Goal: Answer question/provide support: Share knowledge or assist other users

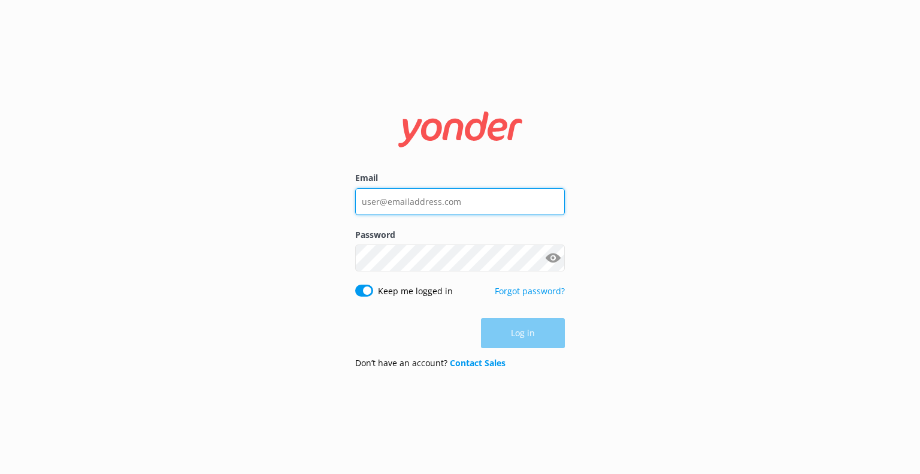
click at [494, 201] on input "Email" at bounding box center [460, 201] width 210 height 27
type input "[EMAIL_ADDRESS][DOMAIN_NAME]"
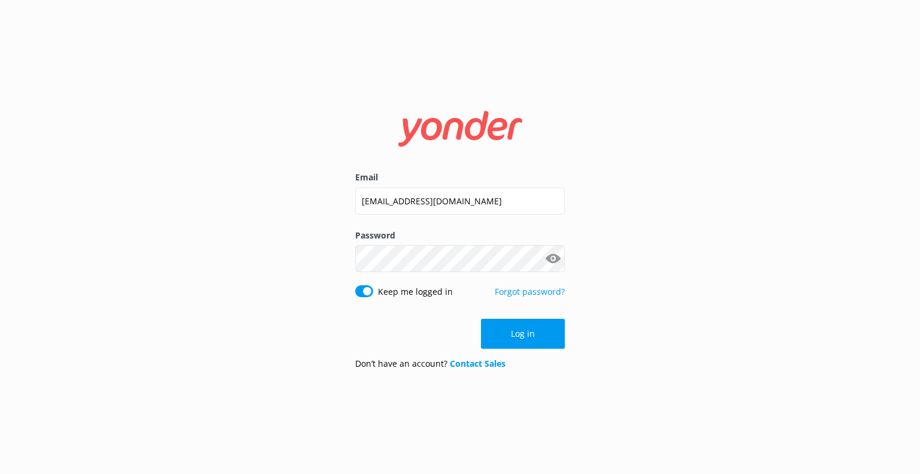
click at [555, 256] on button "Show password" at bounding box center [553, 259] width 24 height 24
click at [510, 332] on button "Log in" at bounding box center [523, 334] width 84 height 30
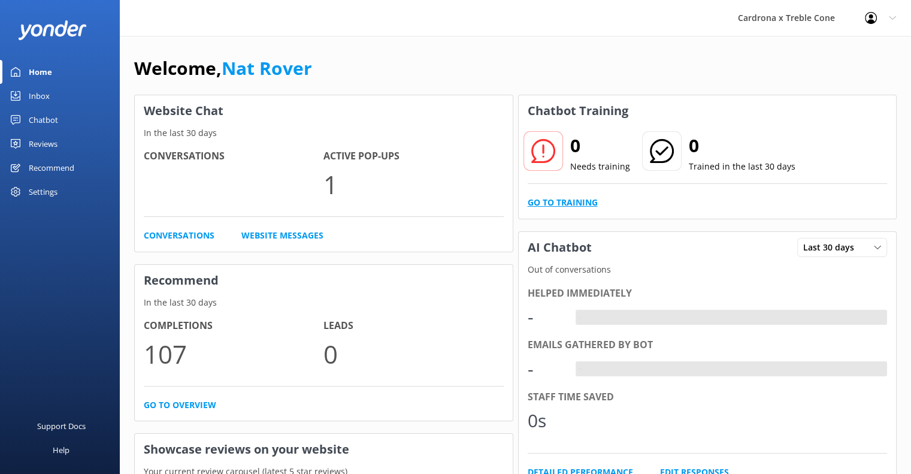
click at [574, 203] on link "Go to Training" at bounding box center [563, 202] width 70 height 13
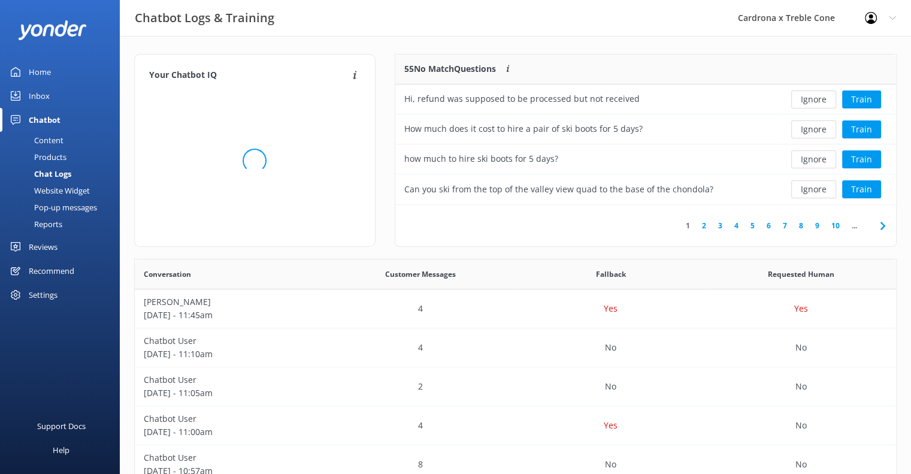
scroll to position [141, 492]
click at [819, 191] on button "Ignore" at bounding box center [813, 189] width 45 height 18
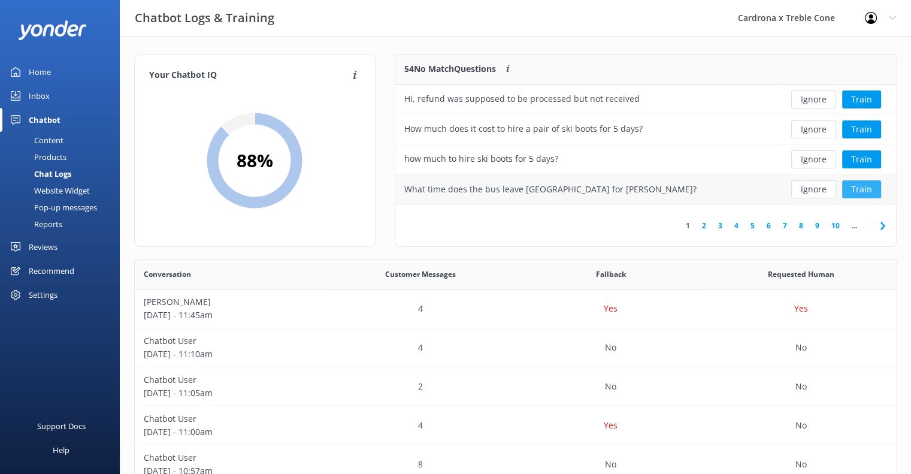
click at [863, 191] on button "Train" at bounding box center [861, 189] width 39 height 18
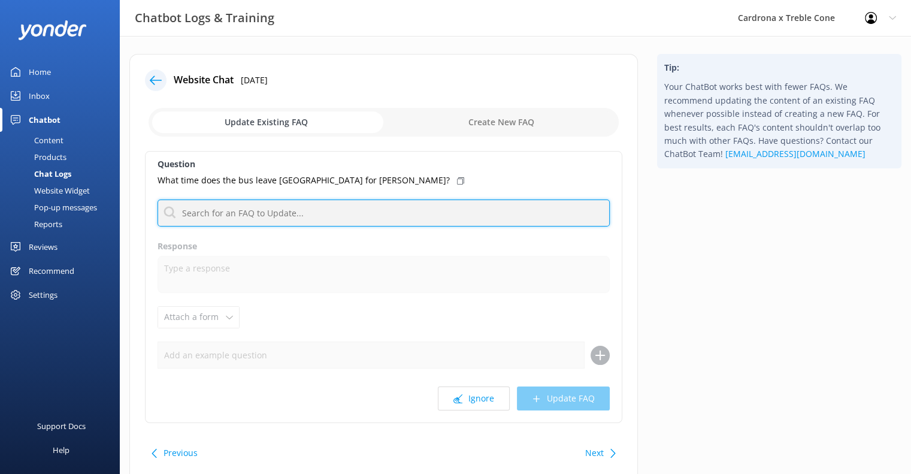
click at [420, 208] on input "text" at bounding box center [383, 212] width 452 height 27
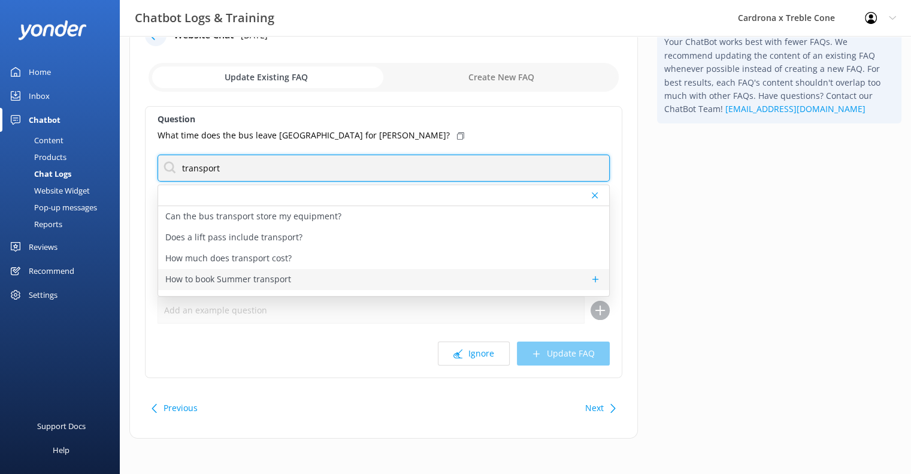
scroll to position [56, 0]
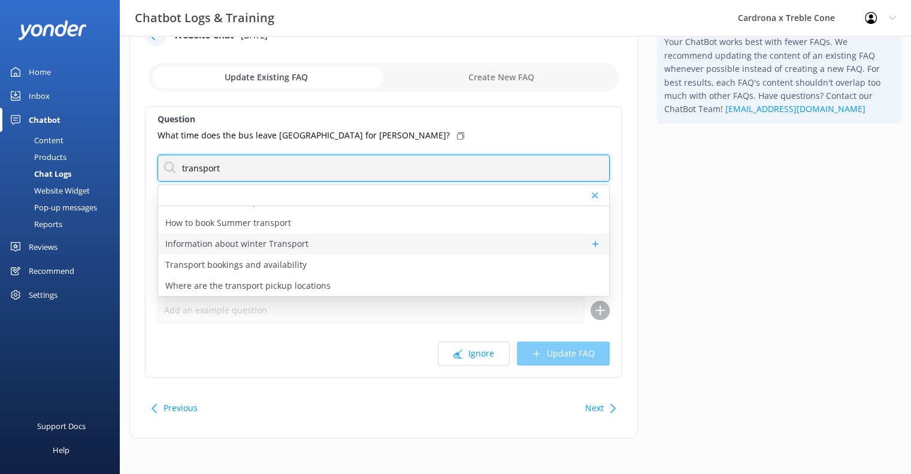
type input "transport"
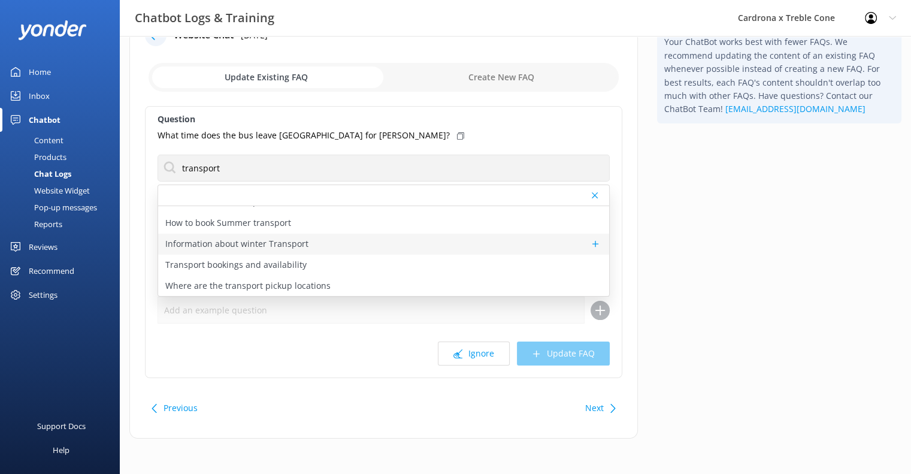
click at [279, 234] on div "Information about winter Transport" at bounding box center [383, 244] width 451 height 21
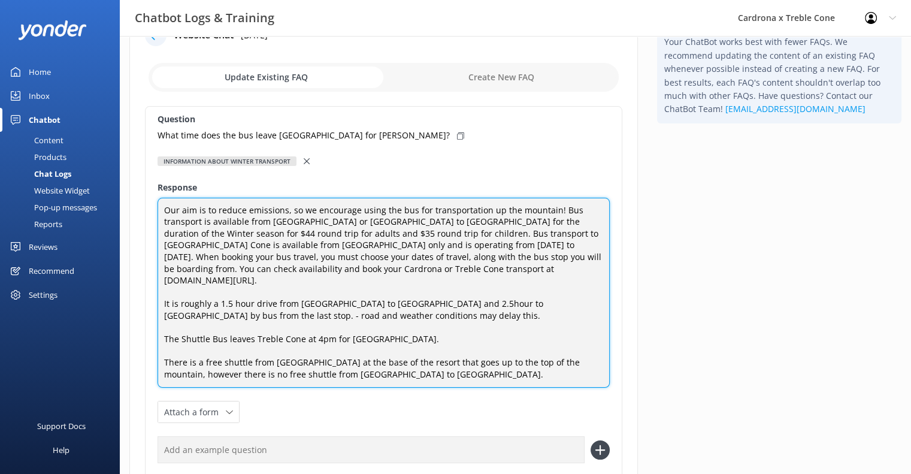
click at [503, 216] on textarea "Our aim is to reduce emissions, so we encourage using the bus for transportatio…" at bounding box center [383, 293] width 452 height 190
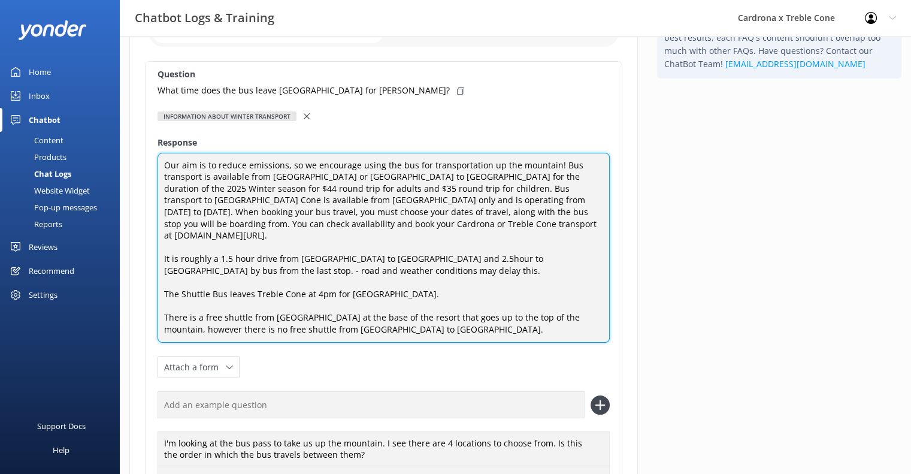
scroll to position [137, 0]
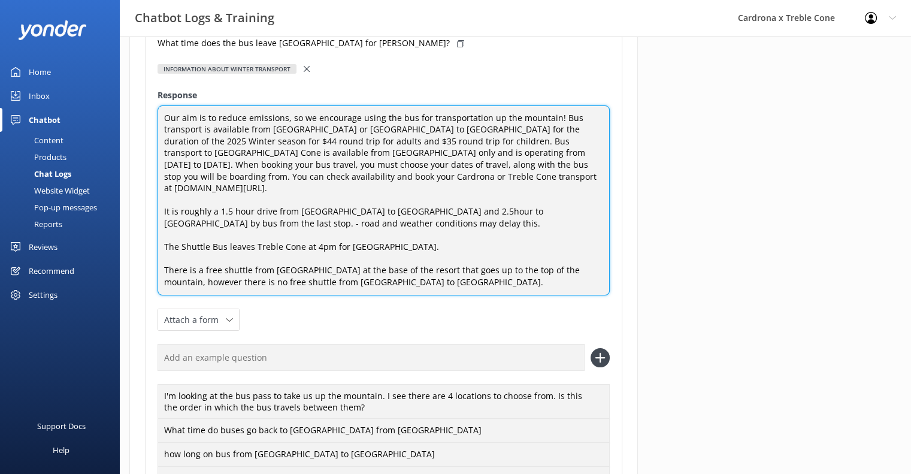
click at [438, 231] on textarea "Our aim is to reduce emissions, so we encourage using the bus for transportatio…" at bounding box center [383, 200] width 452 height 190
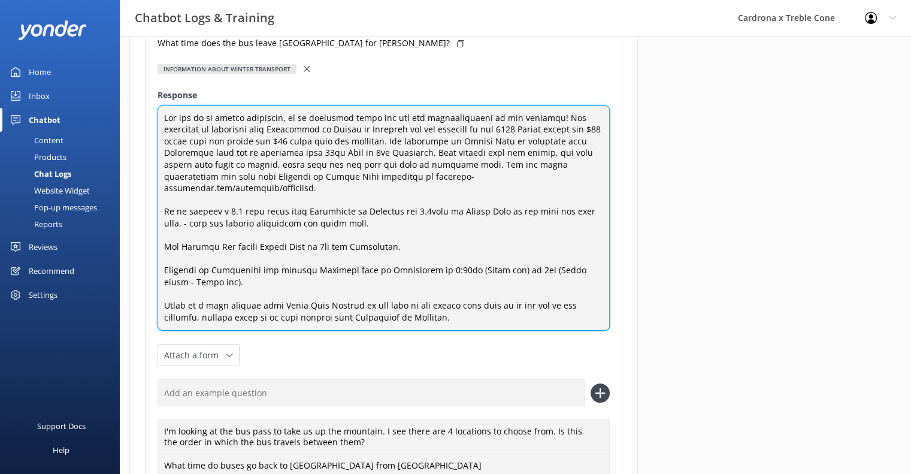
type textarea "Our aim is to reduce emissions, so we encourage using the bus for transportatio…"
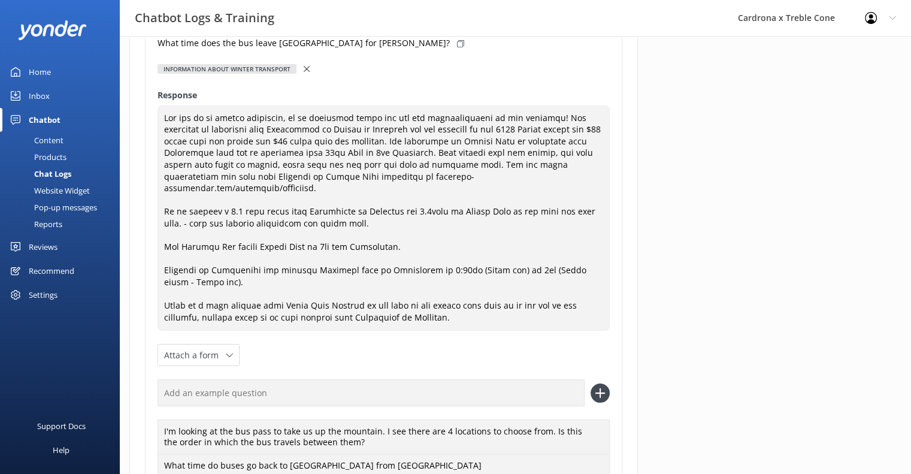
click at [380, 44] on div "What time does the bus leave [GEOGRAPHIC_DATA] for [PERSON_NAME]?" at bounding box center [383, 43] width 452 height 13
click at [266, 383] on input "text" at bounding box center [370, 392] width 427 height 27
paste input "What time does the bus leave [GEOGRAPHIC_DATA] for [PERSON_NAME]?"
type input "What time does the bus leave [GEOGRAPHIC_DATA] for [PERSON_NAME]?"
click at [601, 383] on icon at bounding box center [599, 392] width 19 height 19
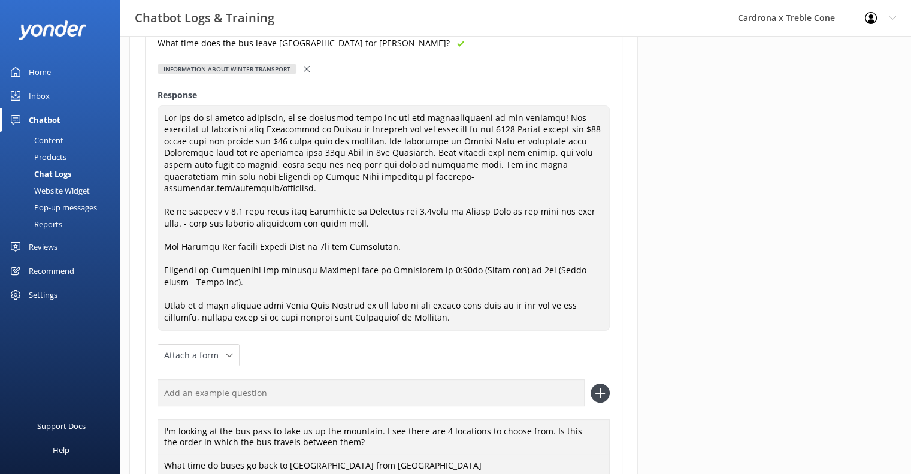
scroll to position [398, 0]
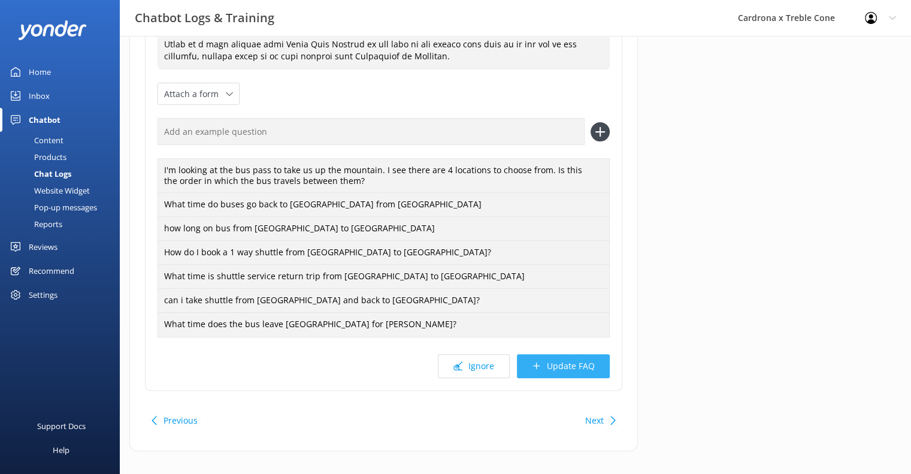
click at [584, 360] on button "Update FAQ" at bounding box center [563, 366] width 93 height 24
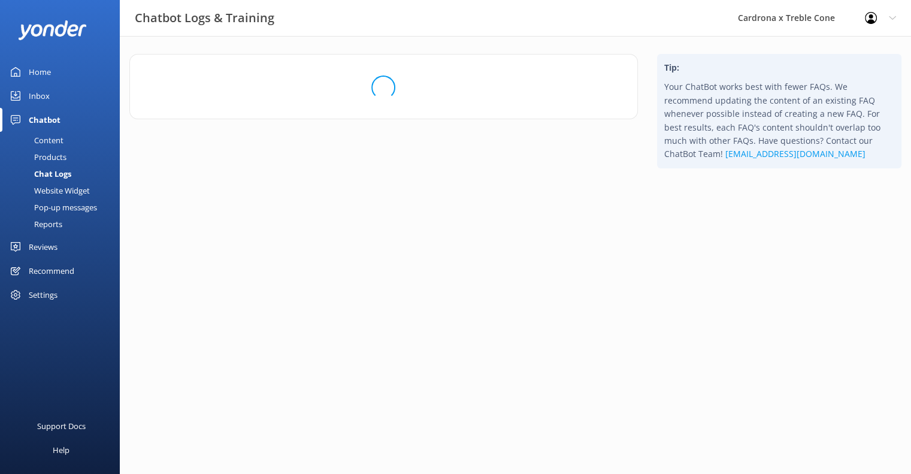
scroll to position [0, 0]
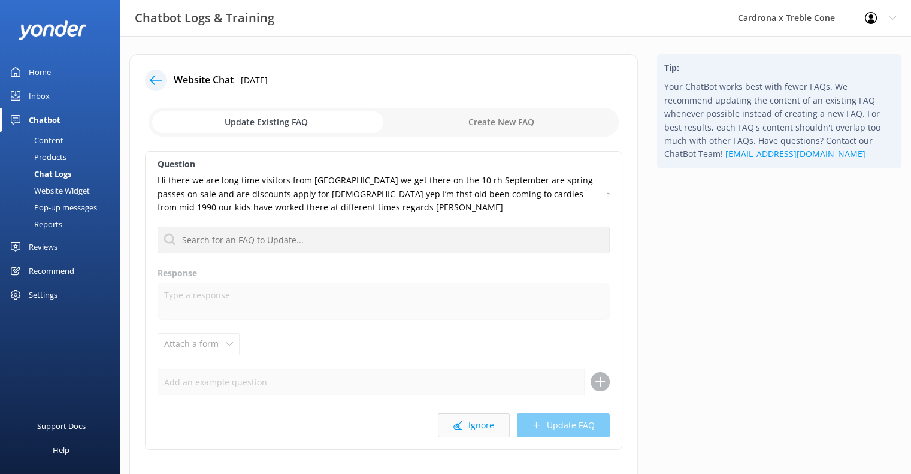
click at [484, 415] on button "Ignore" at bounding box center [474, 425] width 72 height 24
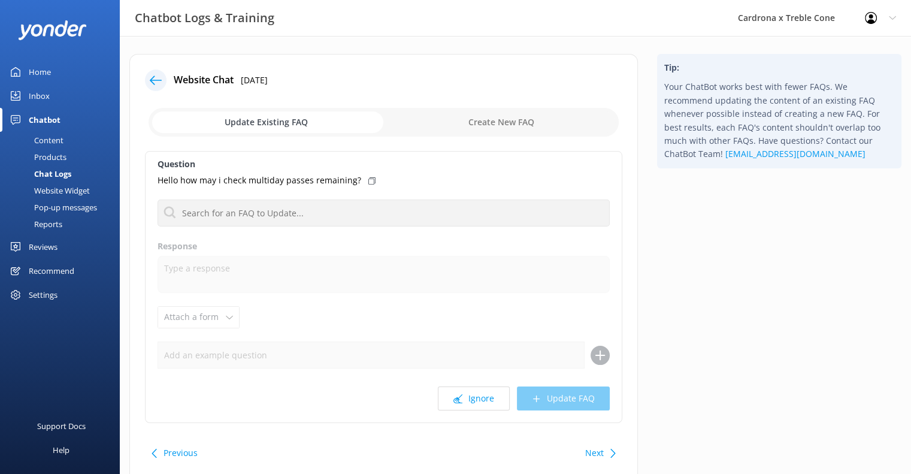
click at [484, 415] on div "Question Hello how may i check multiday passes remaining? Can the bus transport…" at bounding box center [383, 287] width 477 height 272
click at [482, 399] on button "Ignore" at bounding box center [474, 398] width 72 height 24
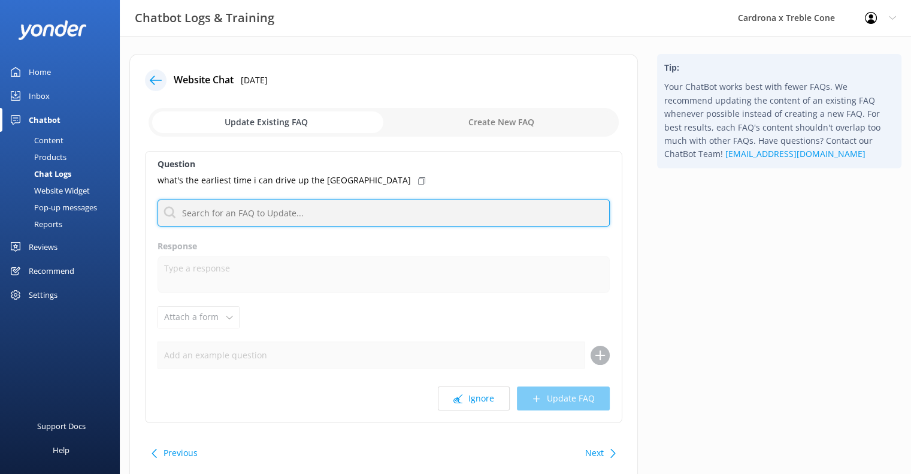
click at [426, 207] on input "text" at bounding box center [383, 212] width 452 height 27
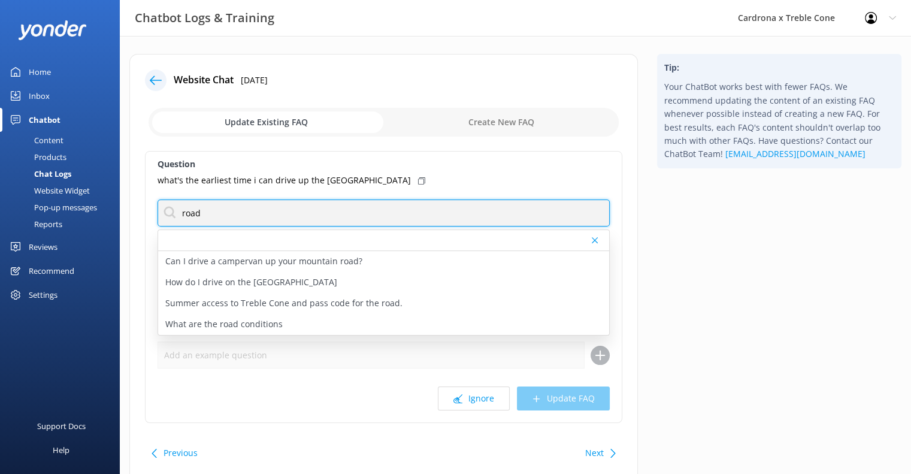
type input "road"
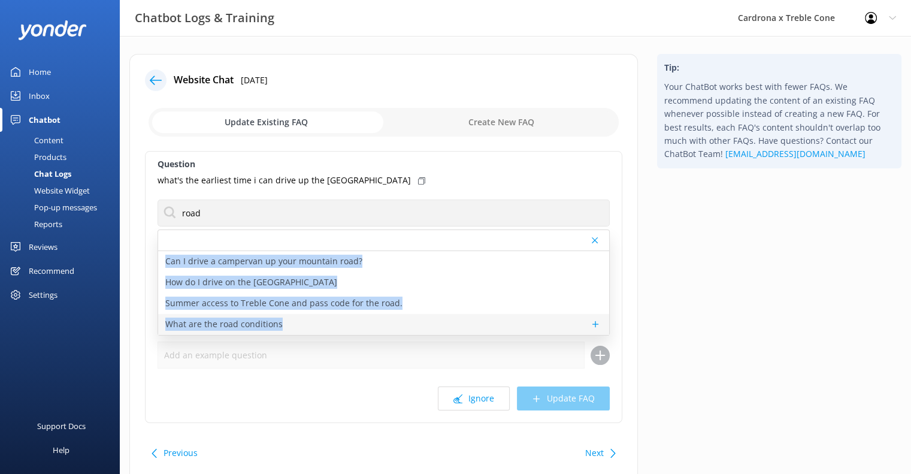
drag, startPoint x: 348, startPoint y: 250, endPoint x: 299, endPoint y: 320, distance: 85.6
click at [299, 320] on div "Can I drive a campervan up your mountain road? How do I drive on the mountain r…" at bounding box center [383, 282] width 452 height 106
click at [299, 320] on div "What are the road conditions" at bounding box center [383, 324] width 451 height 21
type textarea "For road status information and conditions, visit [DOMAIN_NAME][URL]. The weath…"
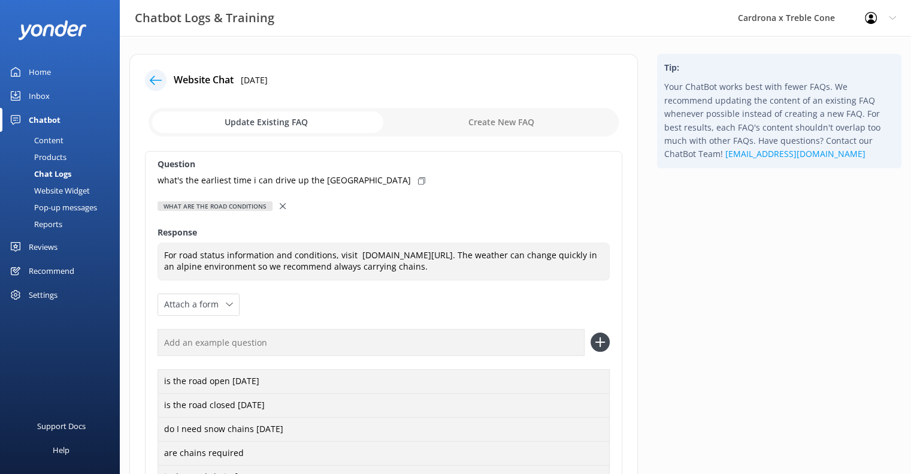
click at [396, 193] on div "Question what's the earliest time i can drive up the [GEOGRAPHIC_DATA] What are…" at bounding box center [383, 371] width 477 height 440
click at [206, 213] on div "Question what's the earliest time i can drive up the [GEOGRAPHIC_DATA] What are…" at bounding box center [383, 371] width 477 height 440
click at [281, 205] on icon at bounding box center [283, 206] width 6 height 6
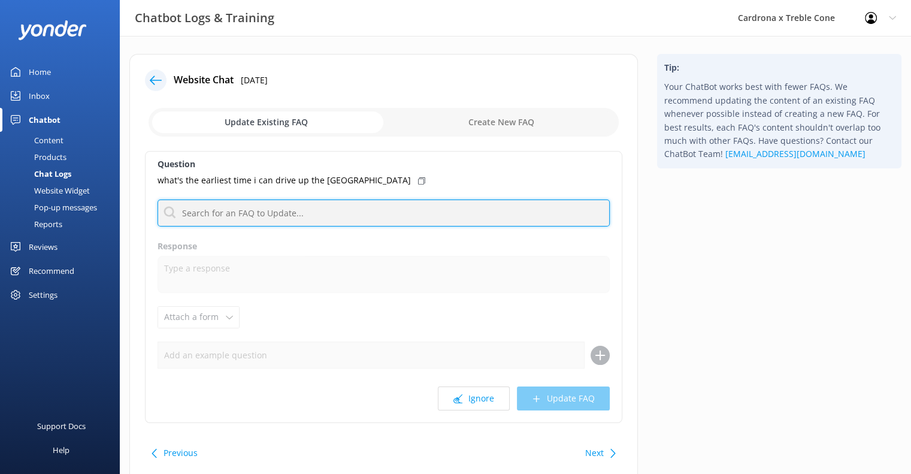
drag, startPoint x: 281, startPoint y: 205, endPoint x: 311, endPoint y: 204, distance: 29.3
click at [311, 204] on input "text" at bounding box center [383, 212] width 452 height 27
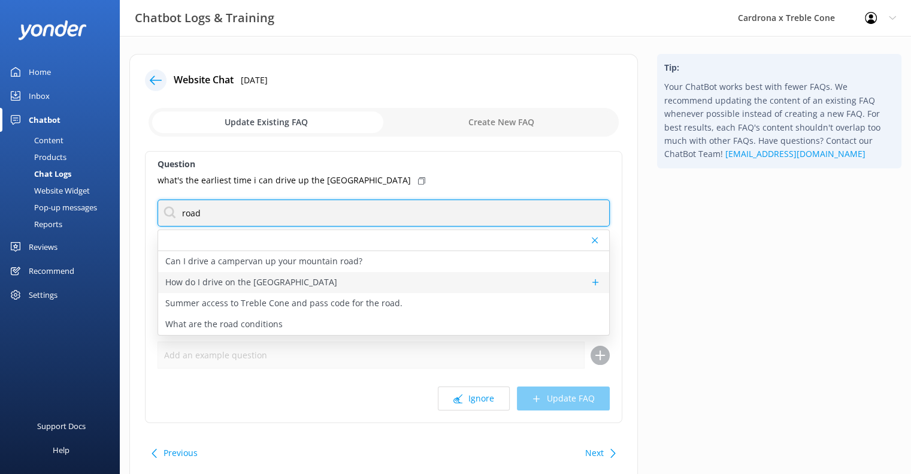
type input "road"
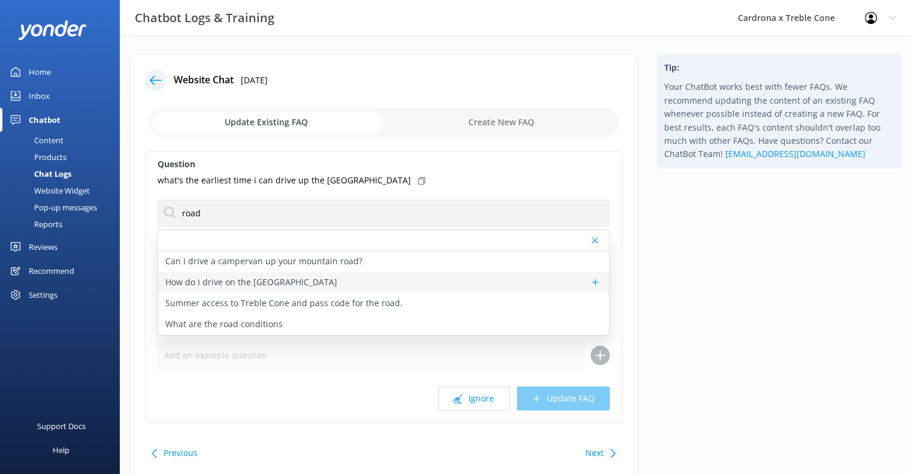
click at [308, 280] on p "How do I drive on the [GEOGRAPHIC_DATA]" at bounding box center [251, 281] width 172 height 13
type textarea "The [GEOGRAPHIC_DATA] is 14km long & unsealed. Please take care on the drive up…"
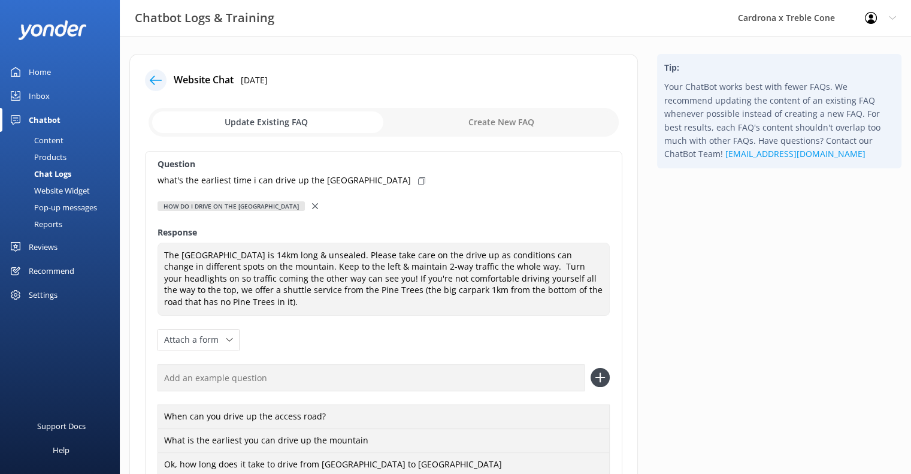
click at [312, 205] on use at bounding box center [315, 206] width 6 height 6
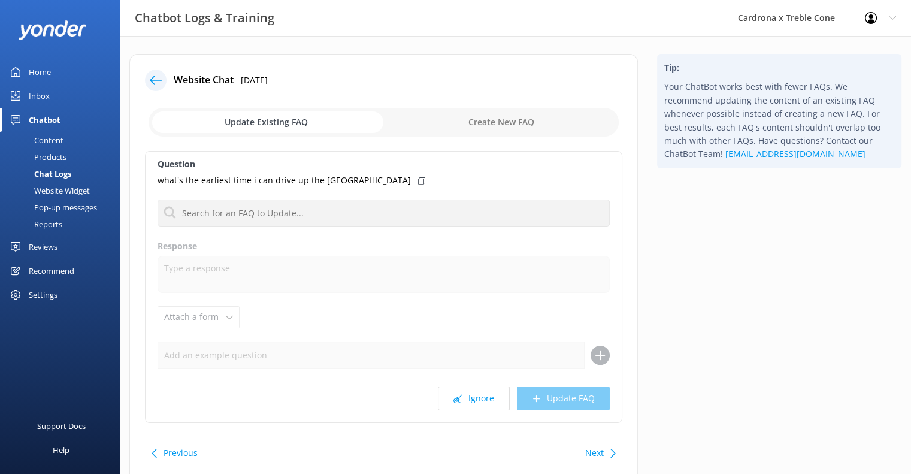
click at [564, 373] on div "Question what's the earliest time i can drive up the [GEOGRAPHIC_DATA] Can I dr…" at bounding box center [383, 287] width 477 height 272
click at [465, 393] on button "Ignore" at bounding box center [474, 398] width 72 height 24
click at [466, 392] on button "Ignore" at bounding box center [474, 398] width 72 height 24
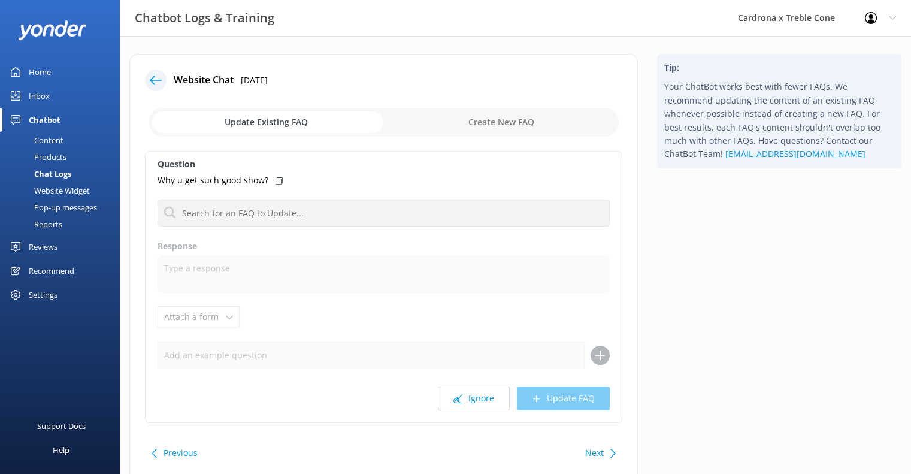
click at [466, 392] on button "Ignore" at bounding box center [474, 398] width 72 height 24
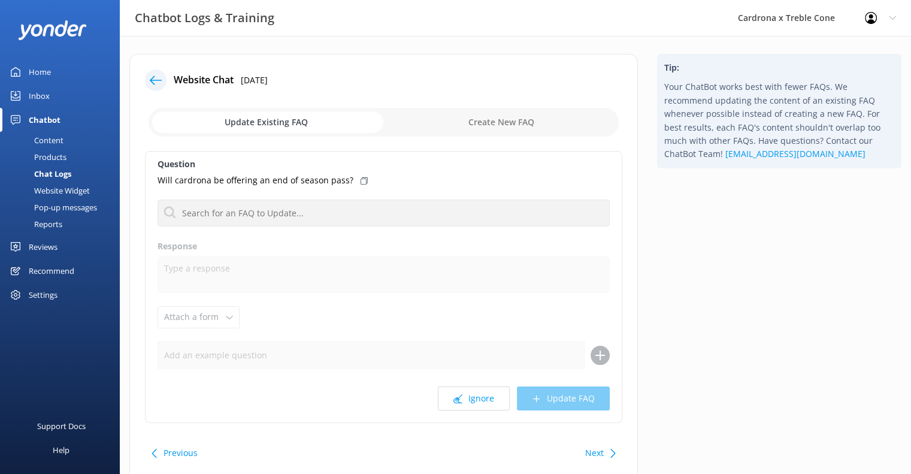
click at [466, 392] on button "Ignore" at bounding box center [474, 398] width 72 height 24
click at [468, 393] on button "Ignore" at bounding box center [474, 398] width 72 height 24
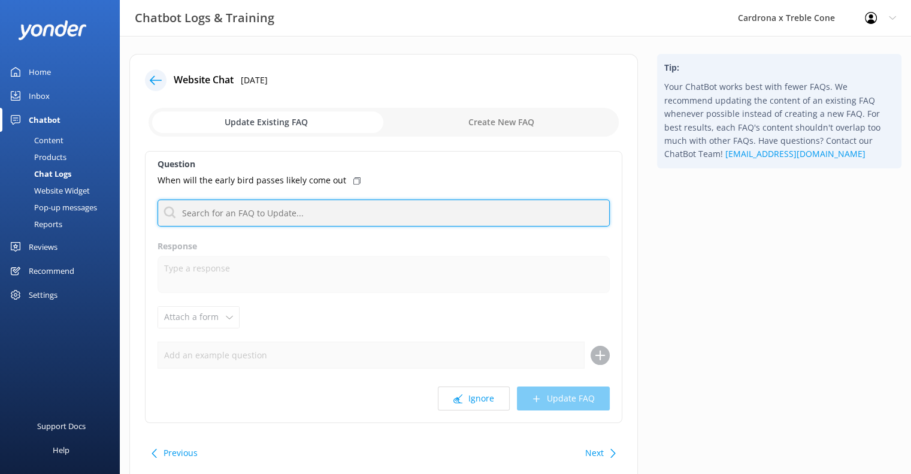
click at [436, 221] on input "text" at bounding box center [383, 212] width 452 height 27
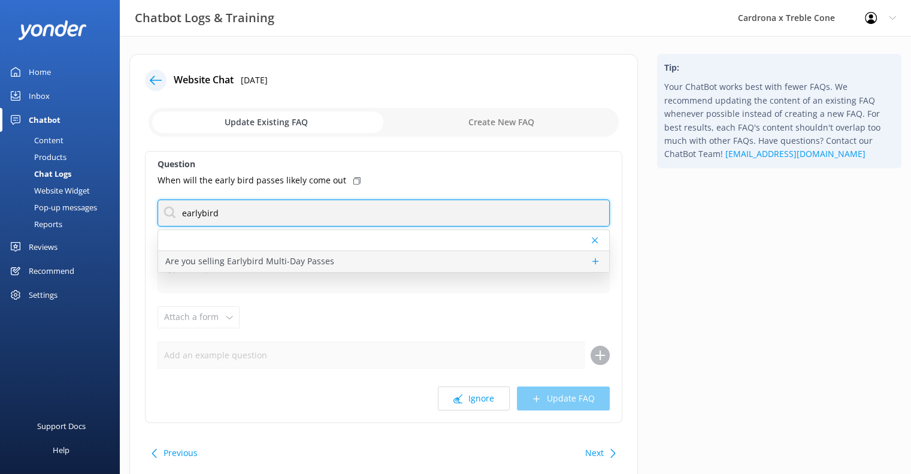
type input "earlybird"
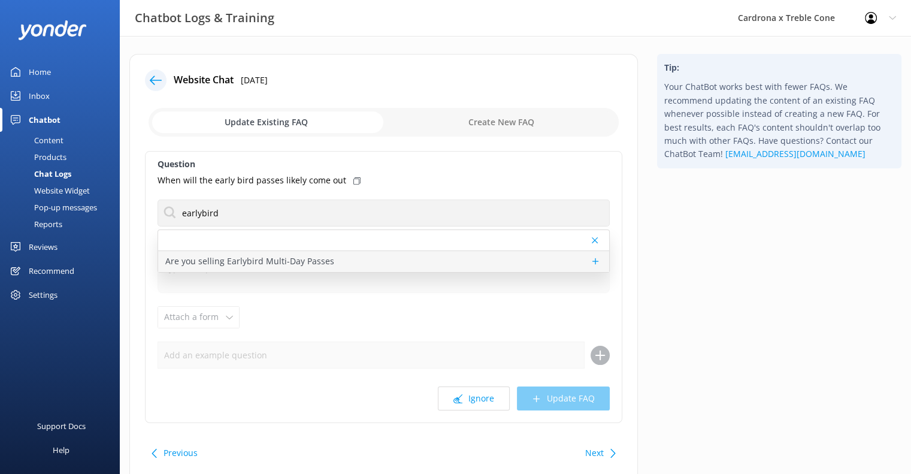
click at [332, 263] on div "Are you selling Earlybird Multi-Day Passes" at bounding box center [383, 261] width 451 height 21
type textarea "Our Earlybird Multi-Day Pass sale has now finished for the 2025 season. See all…"
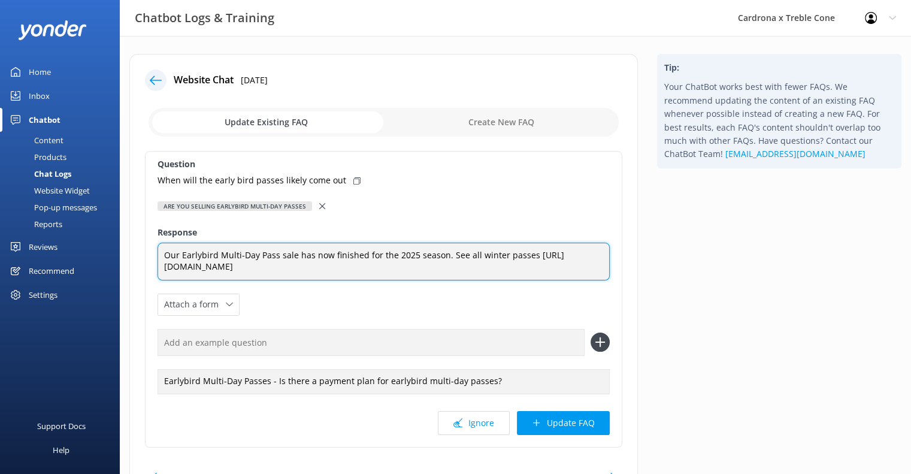
click at [534, 247] on textarea "Our Earlybird Multi-Day Pass sale has now finished for the 2025 season. See all…" at bounding box center [383, 262] width 452 height 38
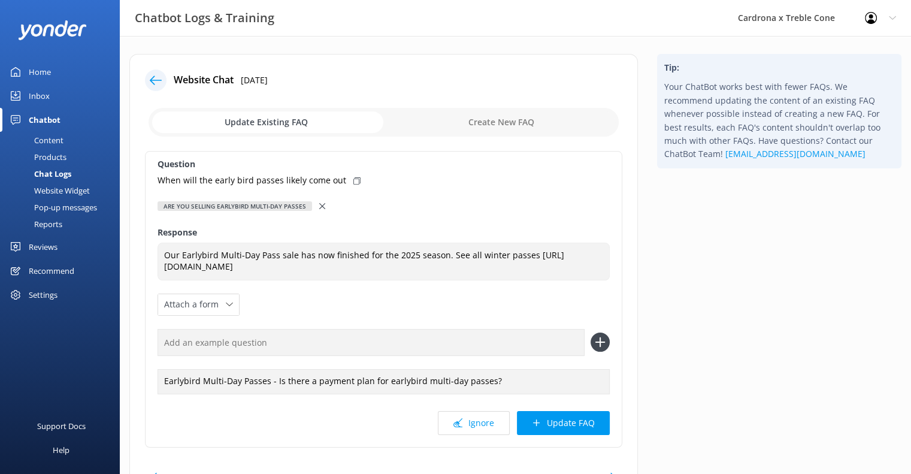
click at [340, 179] on div "When will the early bird passes likely come out" at bounding box center [383, 180] width 452 height 13
click at [213, 329] on input "text" at bounding box center [370, 342] width 427 height 27
paste input "When will the early bird passes likely come out"
type input "When will the early bird passes likely come out"
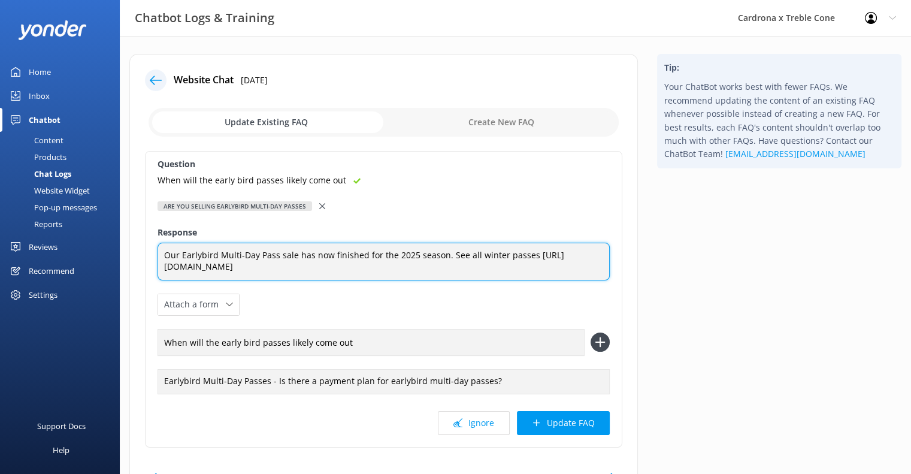
click at [505, 260] on textarea "Our Earlybird Multi-Day Pass sale has now finished for the 2025 season. See all…" at bounding box center [383, 262] width 452 height 38
type textarea "Our Earlybird Multi-Day Pass sale has now finished for the 2025 season. See all…"
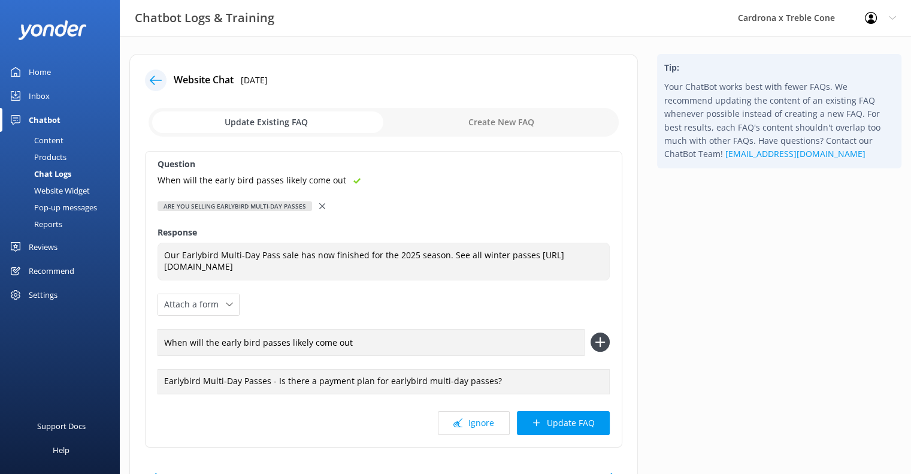
click at [428, 293] on div "Question When will the early bird passes likely come out Are you selling Earlyb…" at bounding box center [383, 299] width 477 height 296
click at [461, 428] on button "Ignore" at bounding box center [474, 423] width 72 height 24
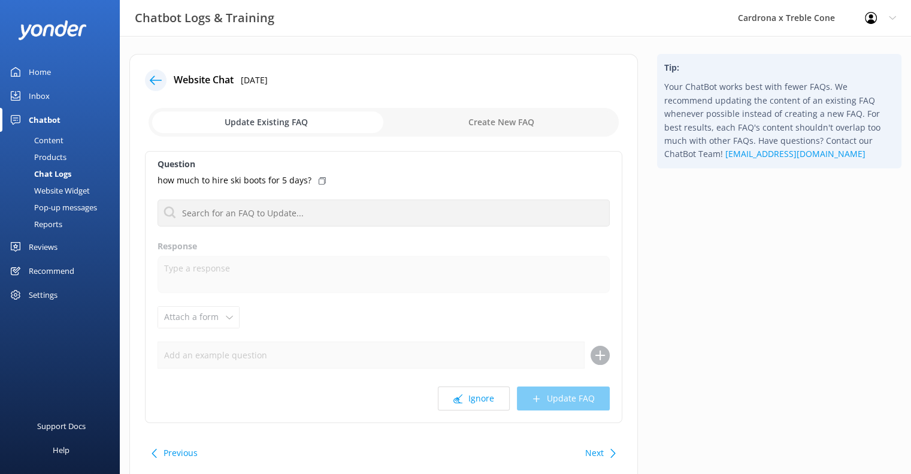
click at [461, 428] on div "Website Chat [DATE] Update Existing FAQ Create New FAQ Question how much to hir…" at bounding box center [383, 268] width 508 height 429
